Goal: Find specific page/section: Find specific page/section

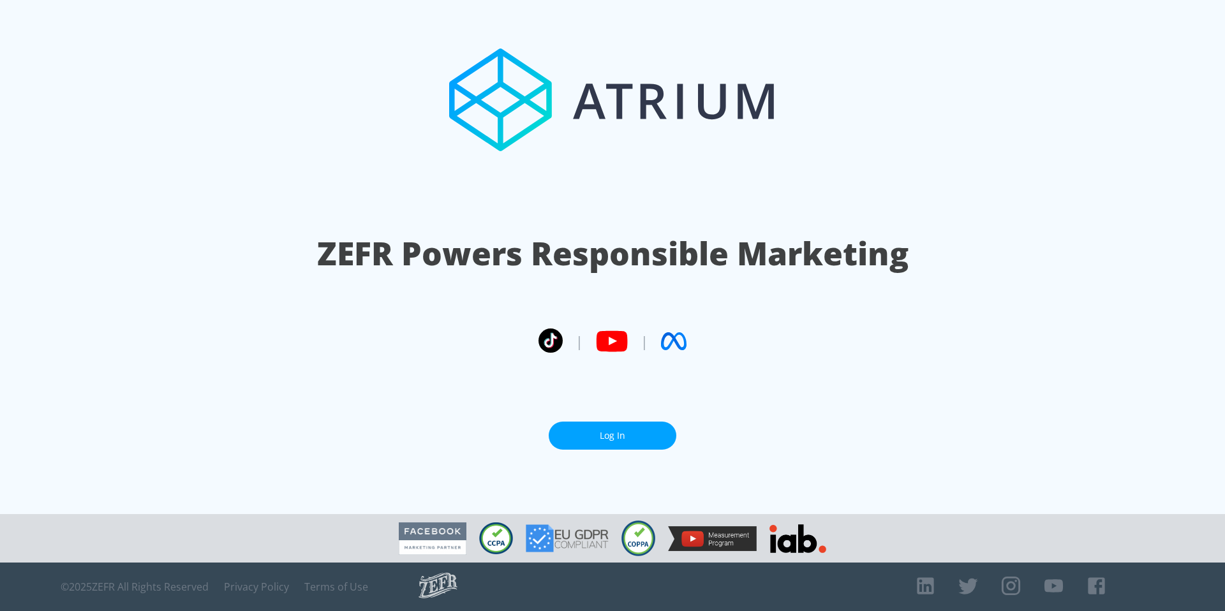
click at [595, 431] on link "Log In" at bounding box center [613, 436] width 128 height 29
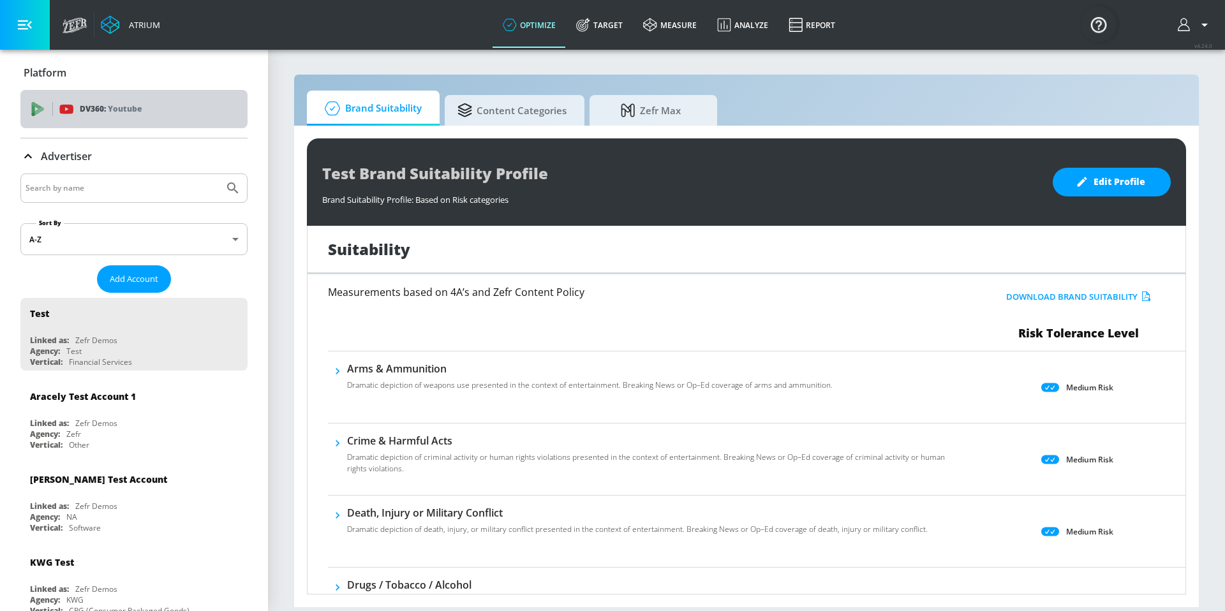
click at [98, 105] on p "DV360: Youtube" at bounding box center [111, 109] width 62 height 14
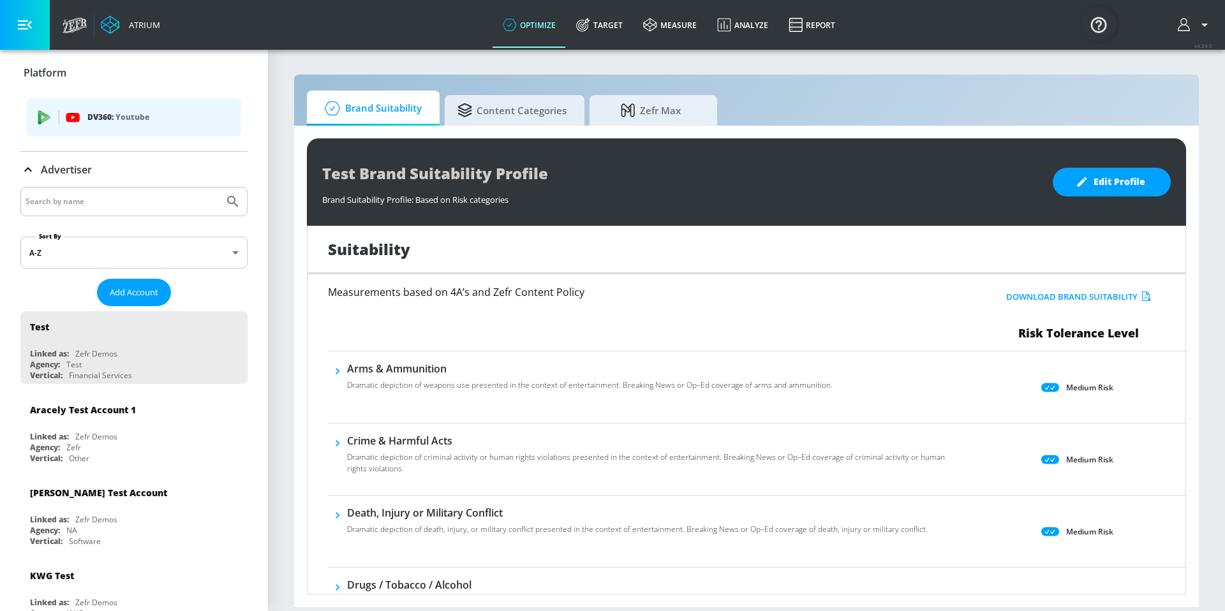
click at [106, 117] on p "DV360: Youtube" at bounding box center [159, 117] width 144 height 14
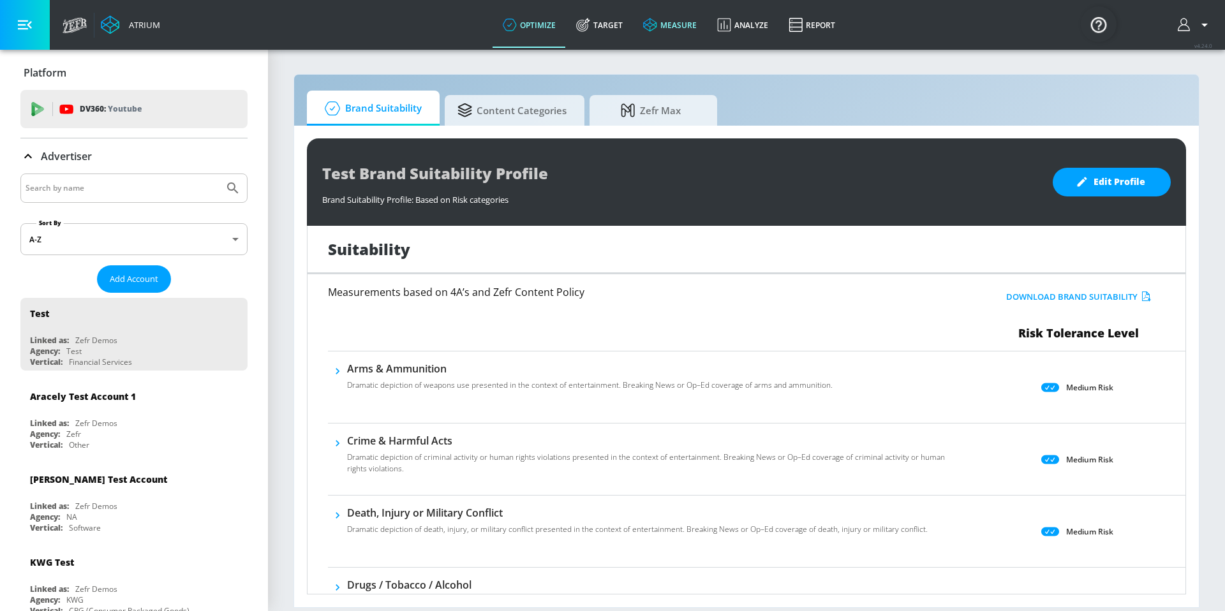
click at [681, 28] on link "measure" at bounding box center [670, 25] width 74 height 46
